Goal: Register for event/course

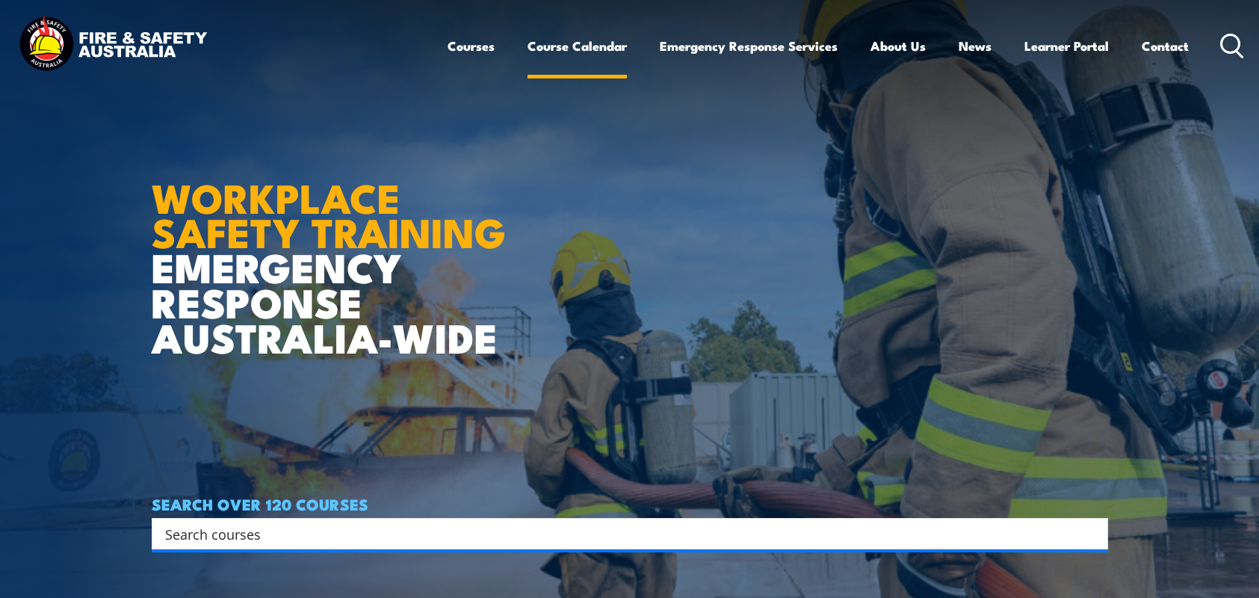
click at [601, 37] on link "Course Calendar" at bounding box center [576, 46] width 99 height 40
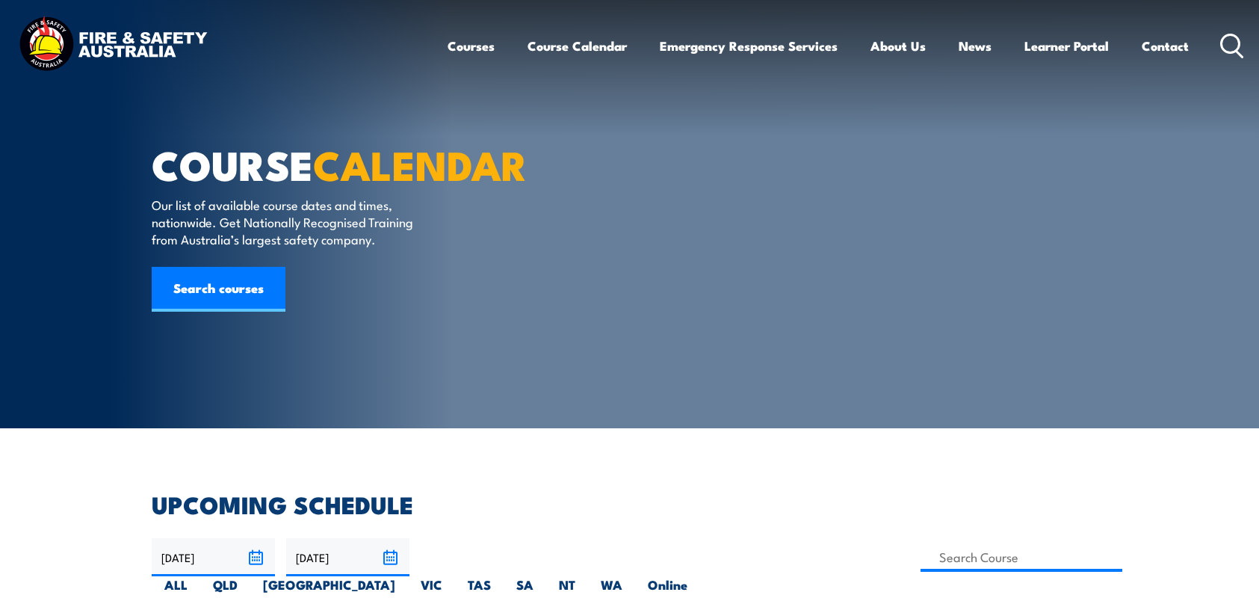
click at [588, 576] on label "NT" at bounding box center [567, 590] width 42 height 29
click at [585, 576] on input "NT" at bounding box center [580, 581] width 10 height 10
radio input "true"
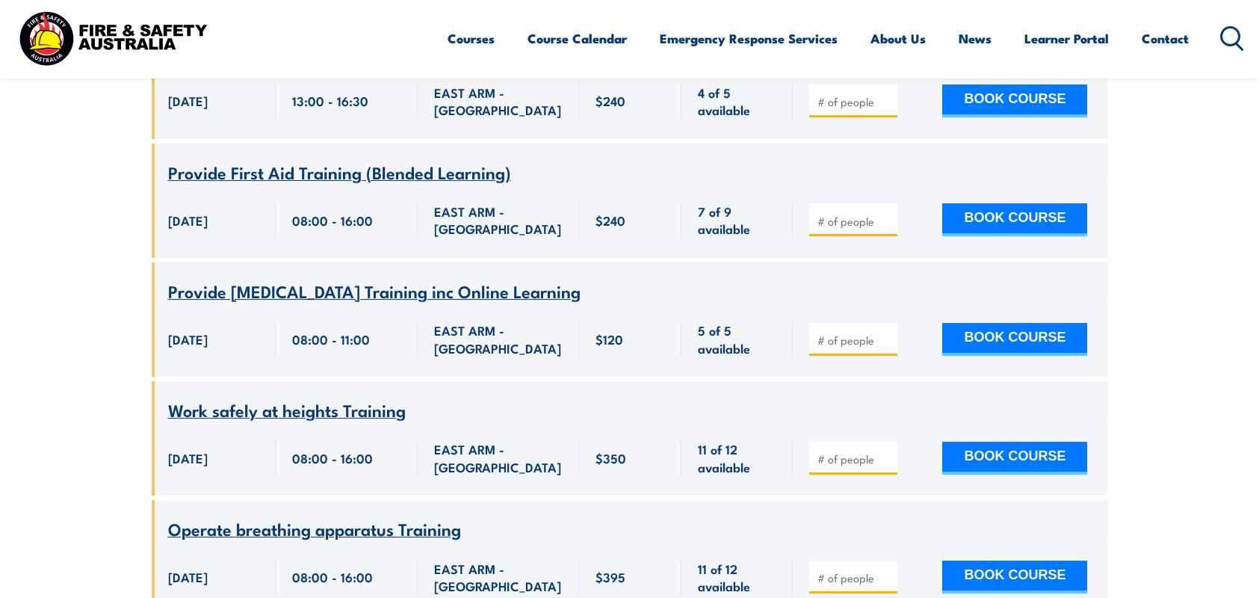
scroll to position [1464, 0]
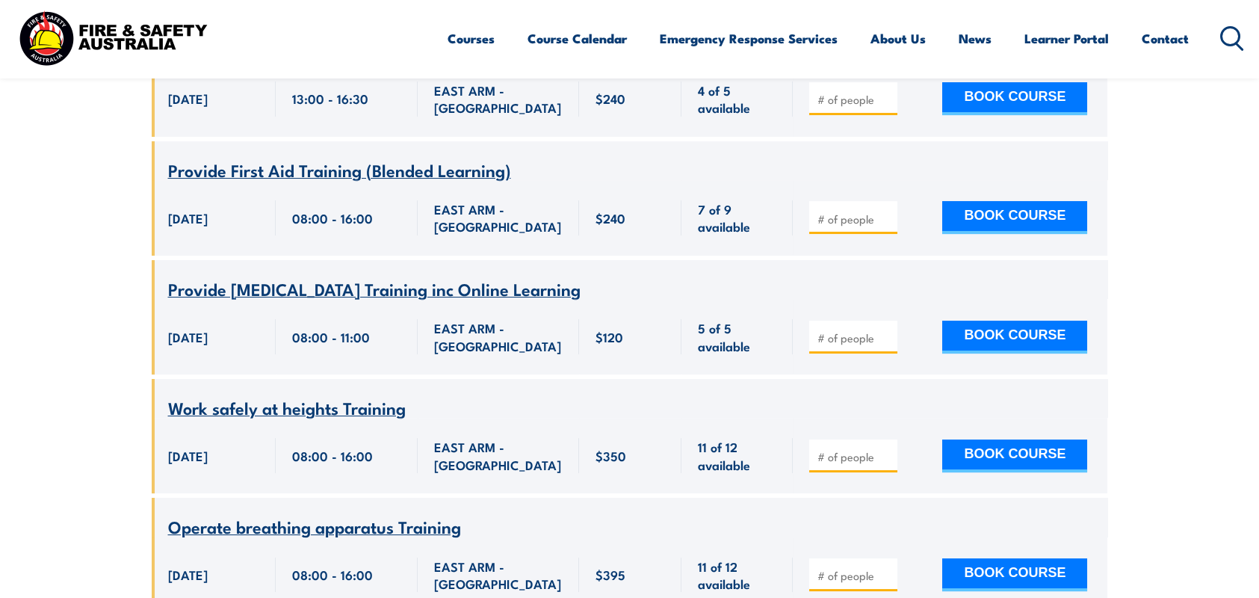
click at [473, 282] on span "Provide cardiopulmonary resuscitation Training inc Online Learning" at bounding box center [374, 288] width 412 height 25
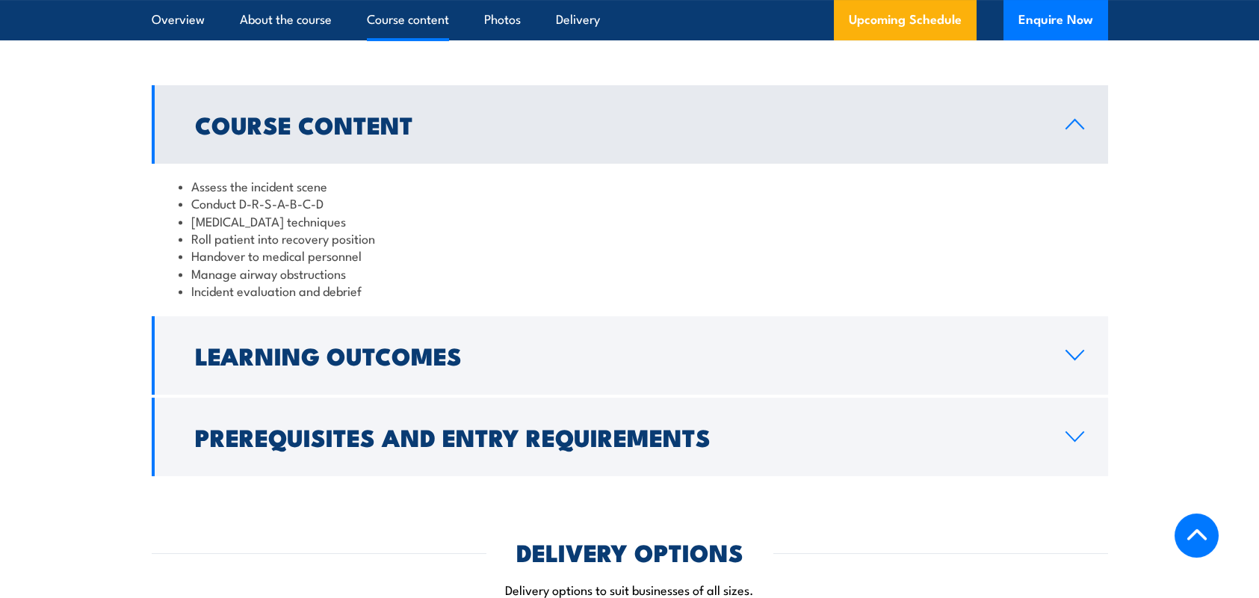
scroll to position [1569, 0]
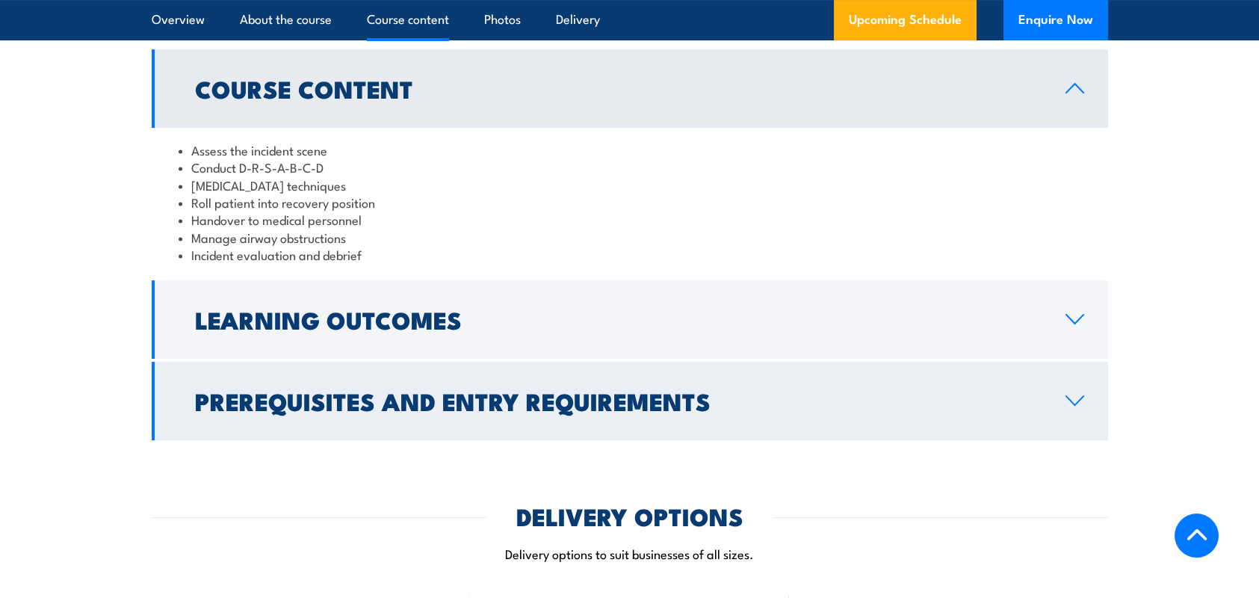
click at [400, 411] on h2 "Prerequisites and Entry Requirements" at bounding box center [618, 400] width 846 height 21
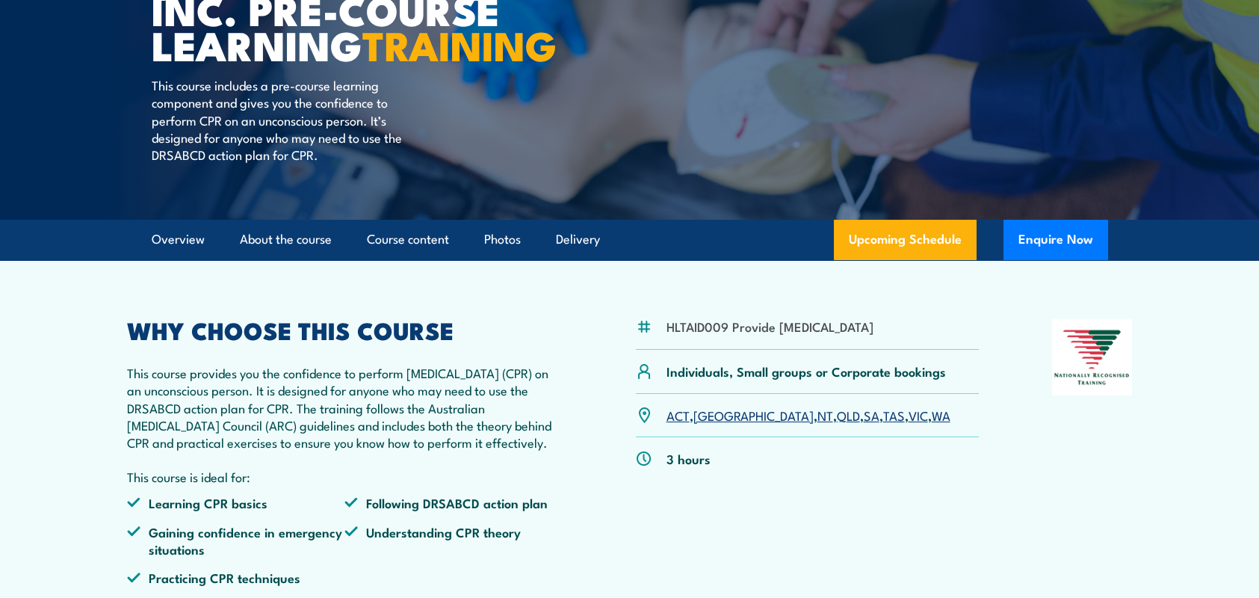
scroll to position [224, 0]
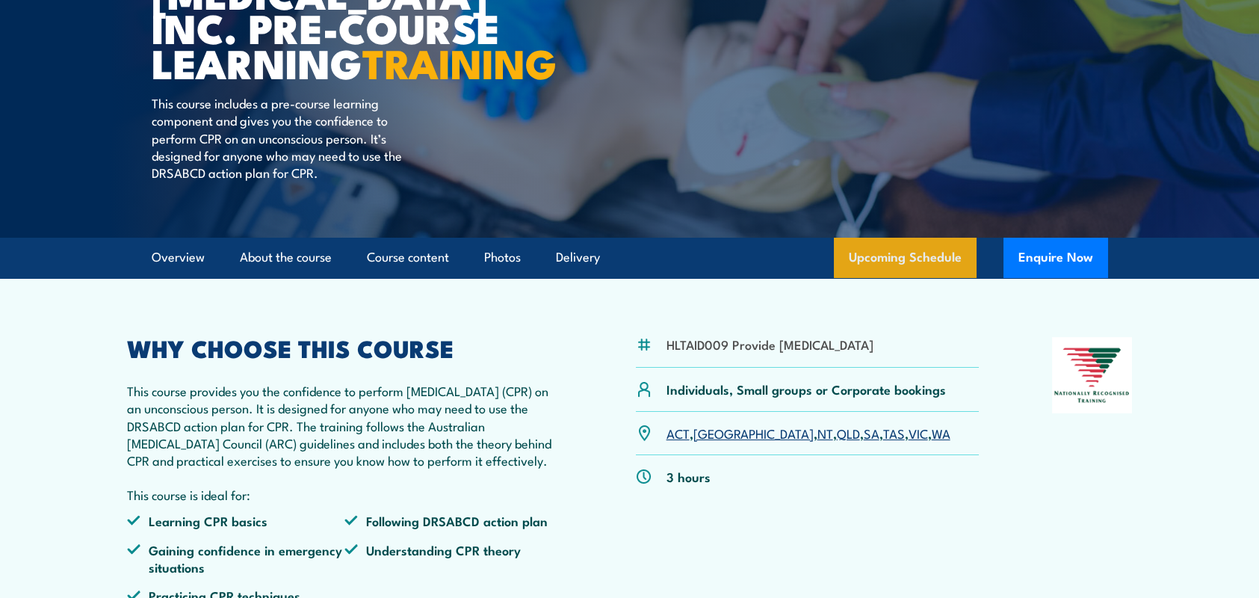
click at [914, 278] on link "Upcoming Schedule" at bounding box center [905, 258] width 143 height 40
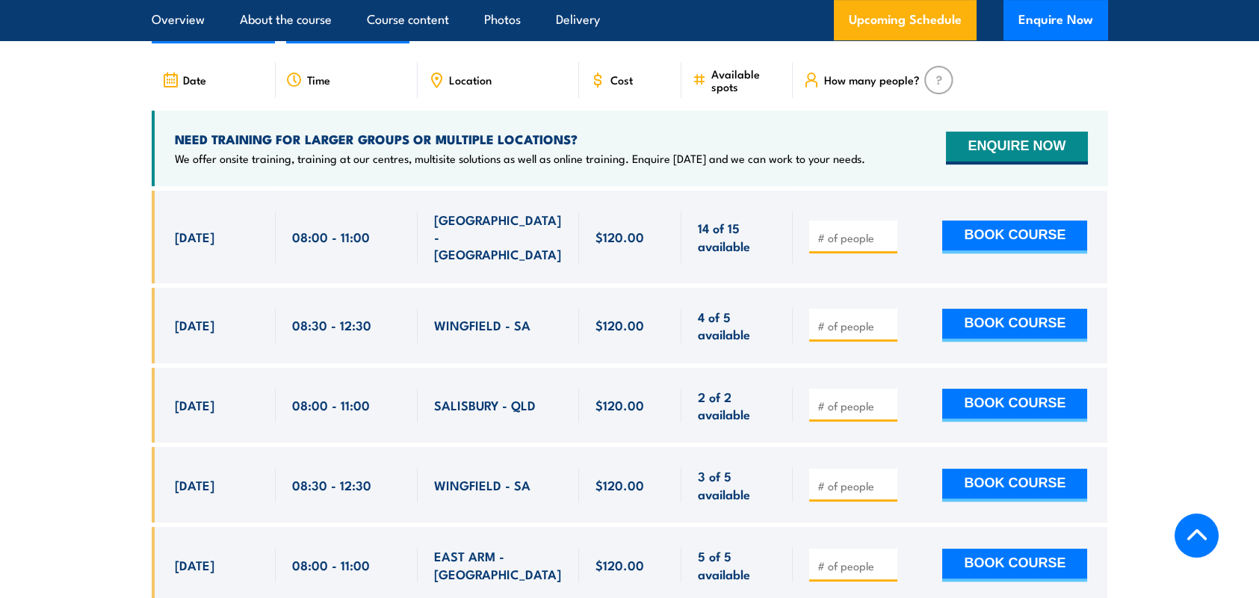
scroll to position [2833, 0]
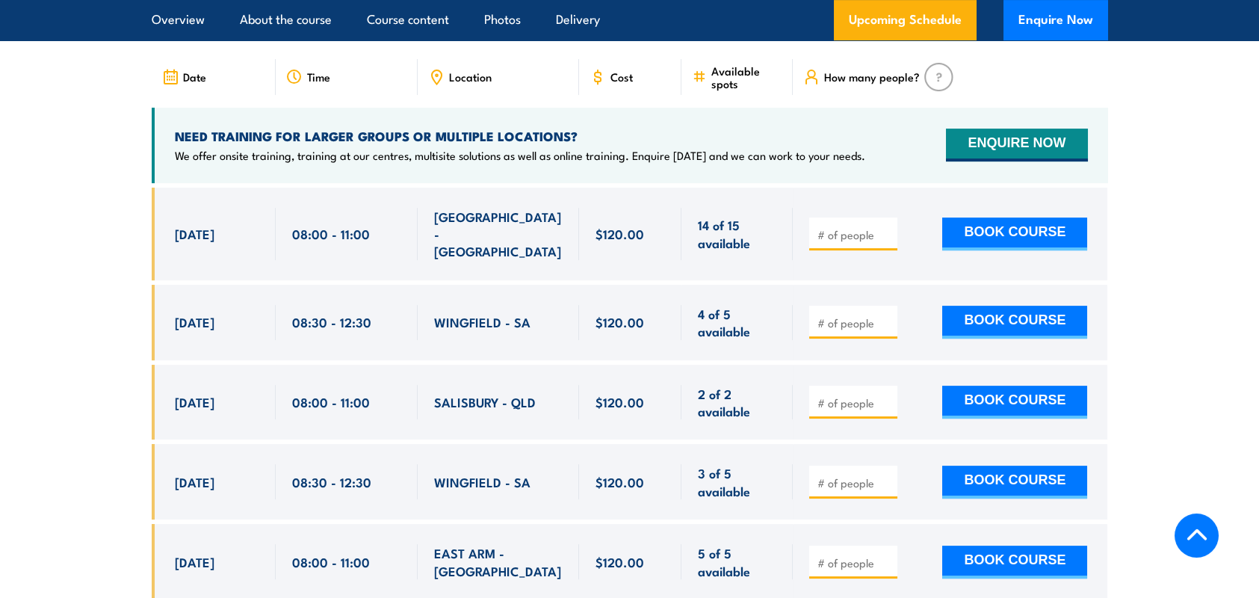
click at [981, 36] on label "NT" at bounding box center [975, 21] width 42 height 29
click at [983, 16] on input "NT" at bounding box center [988, 12] width 10 height 10
radio input "true"
